Goal: Find specific page/section: Find specific page/section

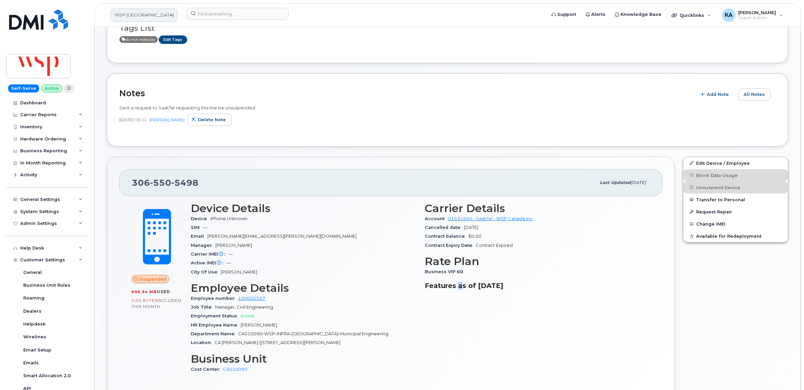
scroll to position [42, 0]
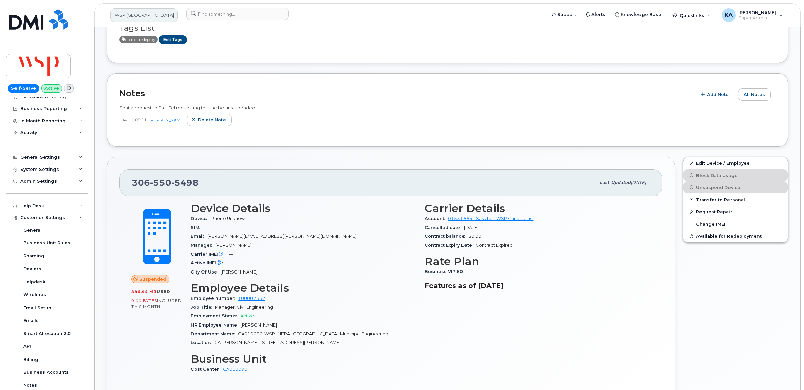
click at [144, 16] on link "WSP [GEOGRAPHIC_DATA]" at bounding box center [143, 14] width 67 height 13
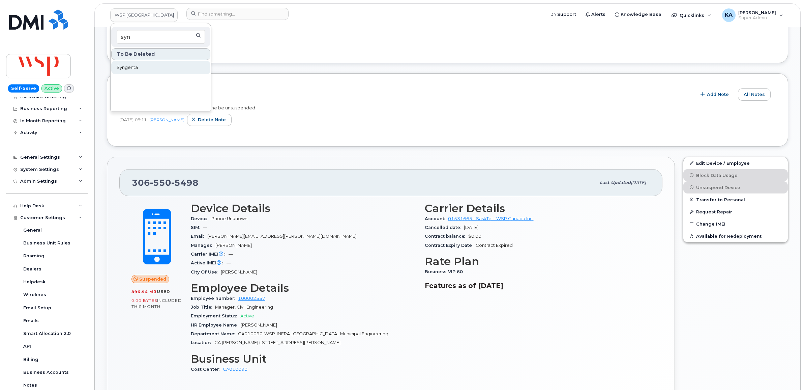
type input "syn"
click at [131, 67] on span "Syngenta" at bounding box center [127, 67] width 21 height 7
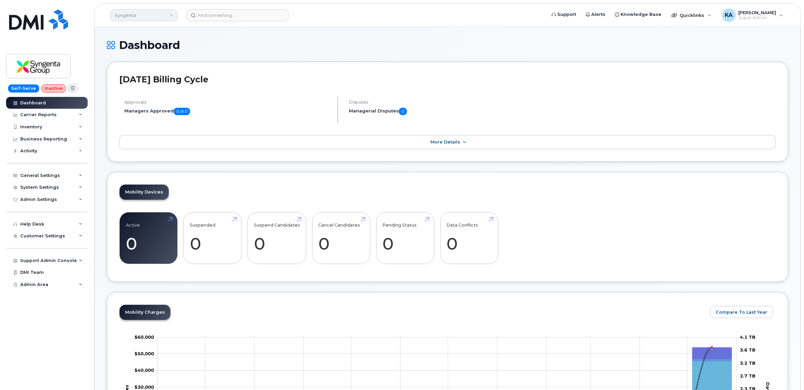
click at [169, 16] on link "Syngenta" at bounding box center [143, 15] width 67 height 12
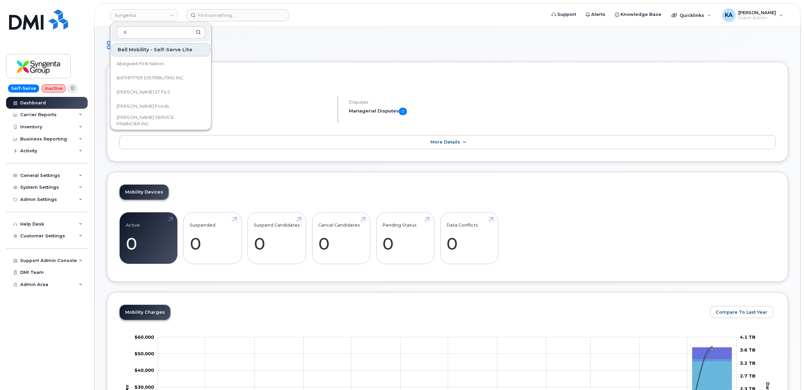
type input "f"
type input "kie"
click at [149, 89] on span "[PERSON_NAME] Corporation" at bounding box center [149, 92] width 65 height 7
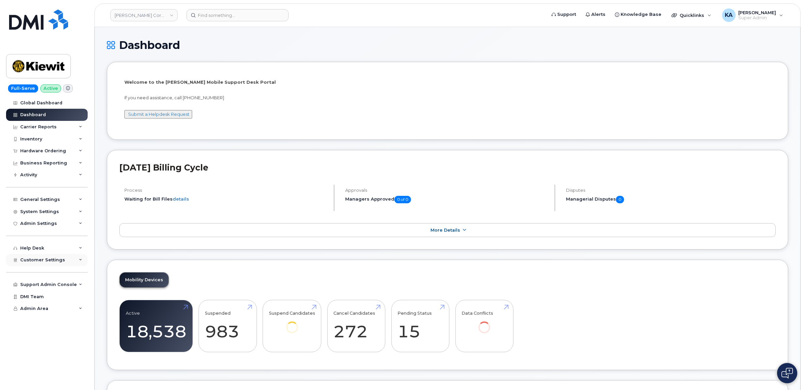
click at [52, 262] on span "Customer Settings" at bounding box center [42, 259] width 45 height 5
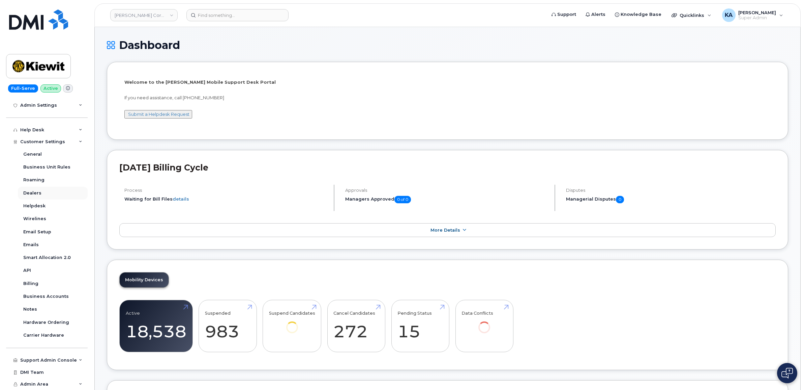
scroll to position [121, 0]
click at [142, 13] on link "[PERSON_NAME] Corporation" at bounding box center [143, 15] width 67 height 12
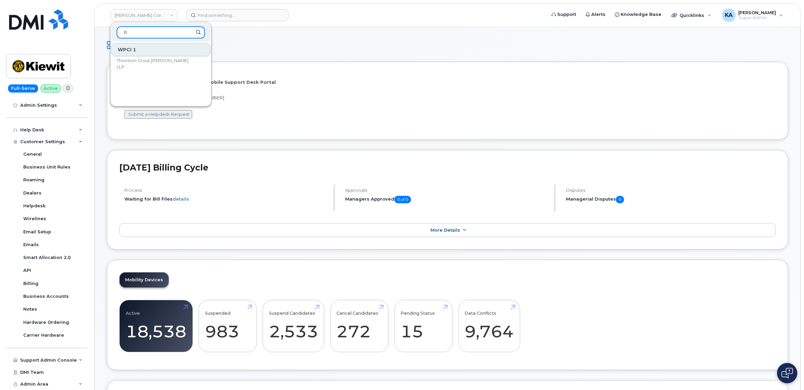
type input "f"
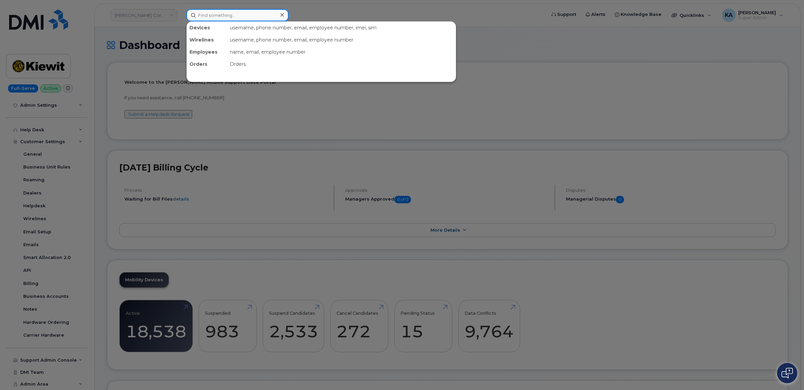
paste input "6138121411"
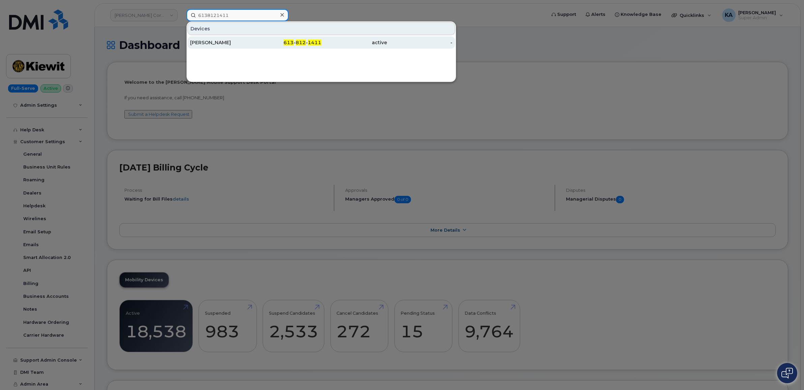
type input "6138121411"
click at [206, 40] on div "Luke Mc Lenaghan" at bounding box center [223, 42] width 66 height 7
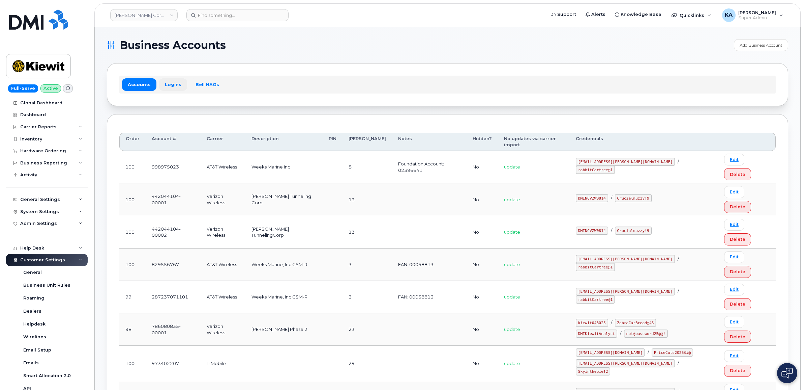
click at [170, 80] on link "Logins" at bounding box center [173, 84] width 28 height 12
